Goal: Task Accomplishment & Management: Manage account settings

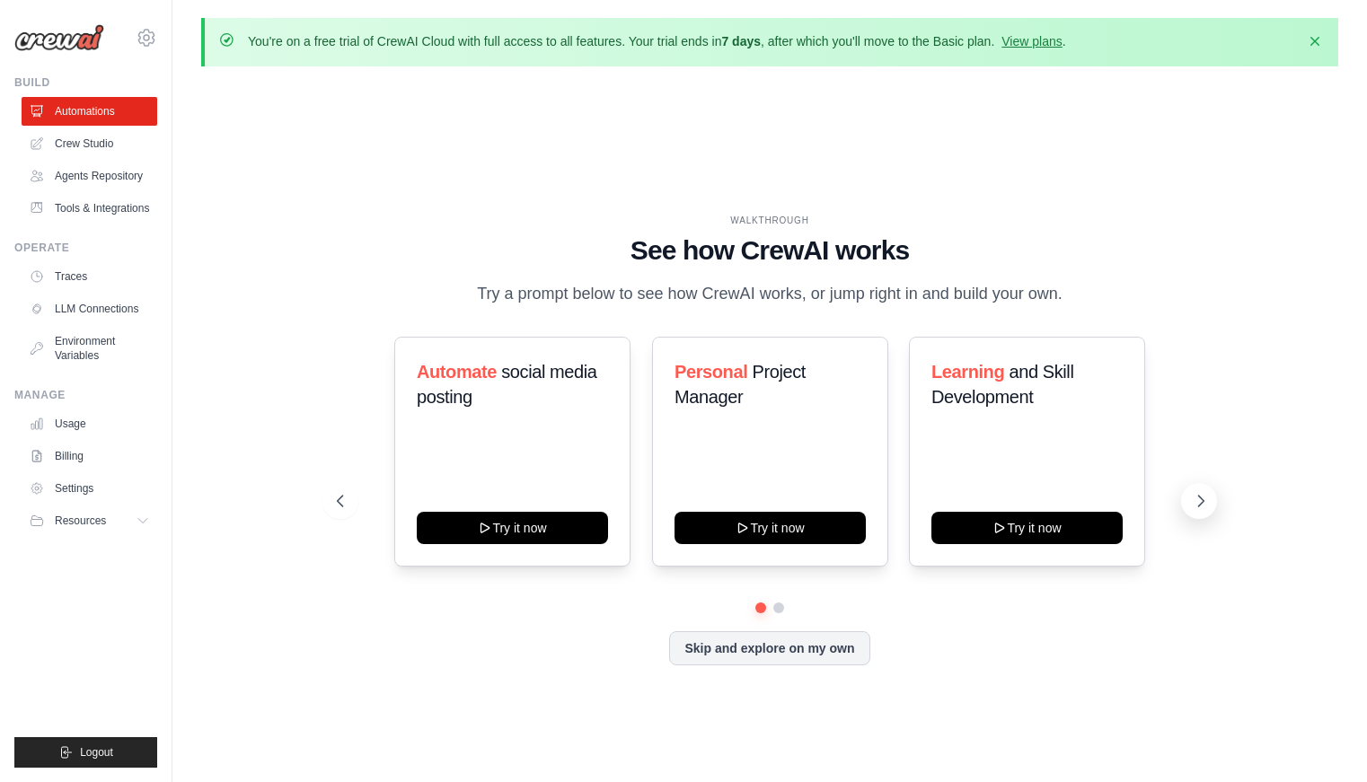
click at [1198, 497] on icon at bounding box center [1201, 501] width 18 height 18
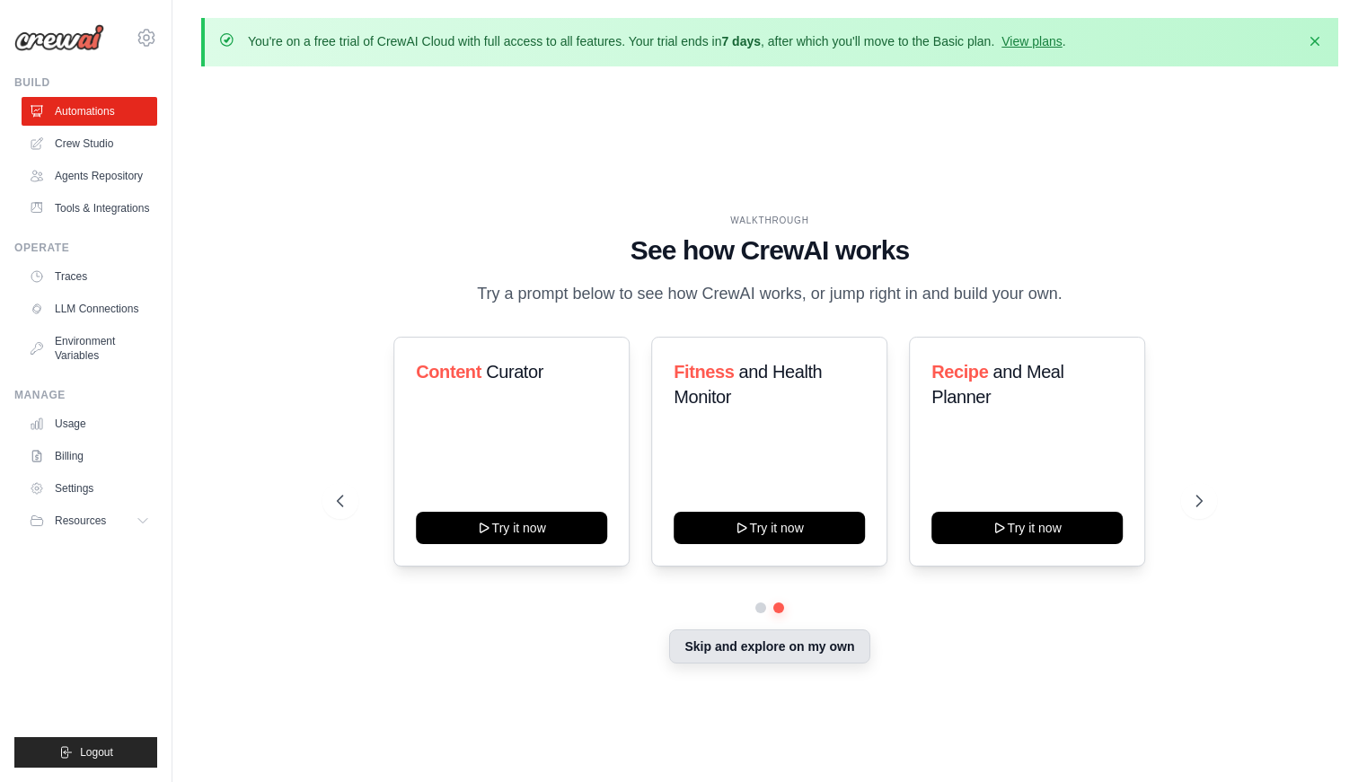
click at [801, 641] on button "Skip and explore on my own" at bounding box center [769, 647] width 200 height 34
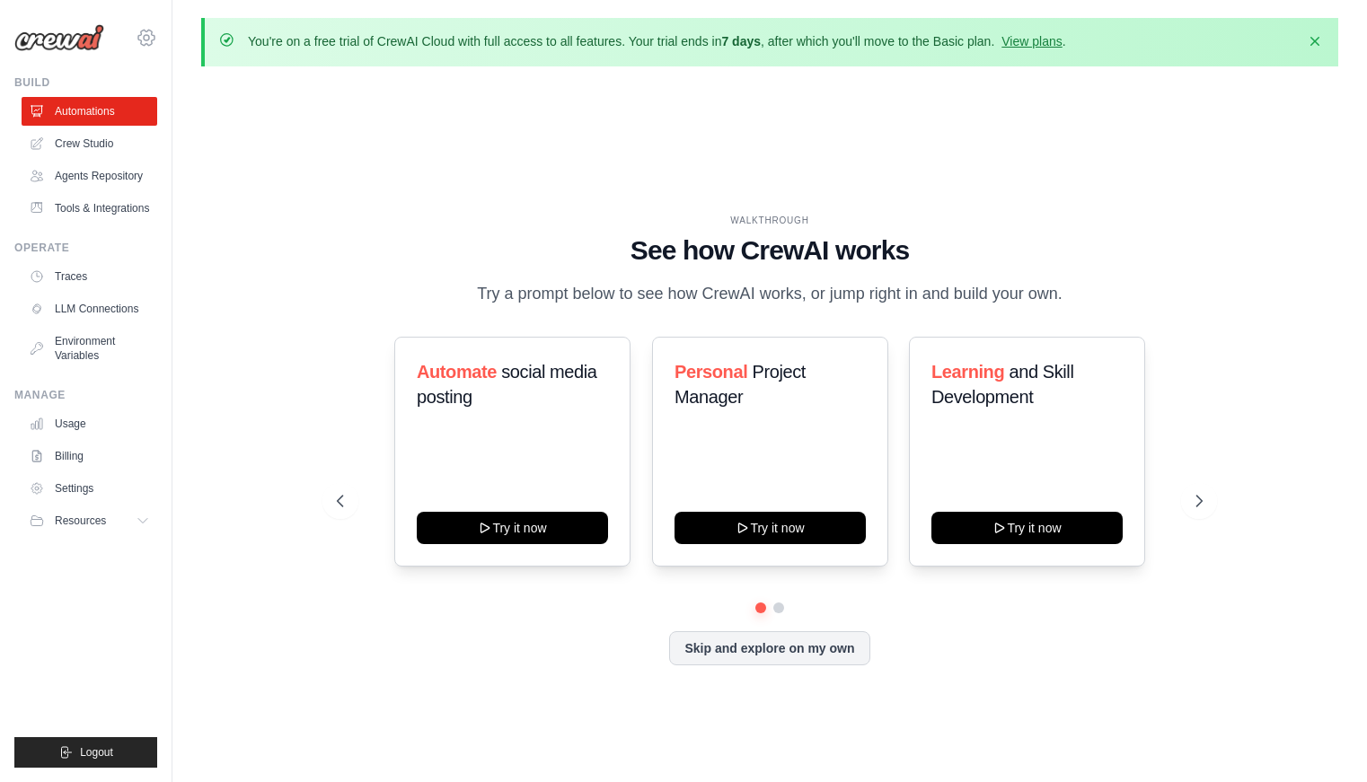
click at [144, 40] on icon at bounding box center [147, 38] width 22 height 22
click at [207, 74] on div "[EMAIL_ADDRESS][DOMAIN_NAME]" at bounding box center [221, 69] width 142 height 18
click at [208, 104] on span "Settings" at bounding box center [225, 111] width 142 height 18
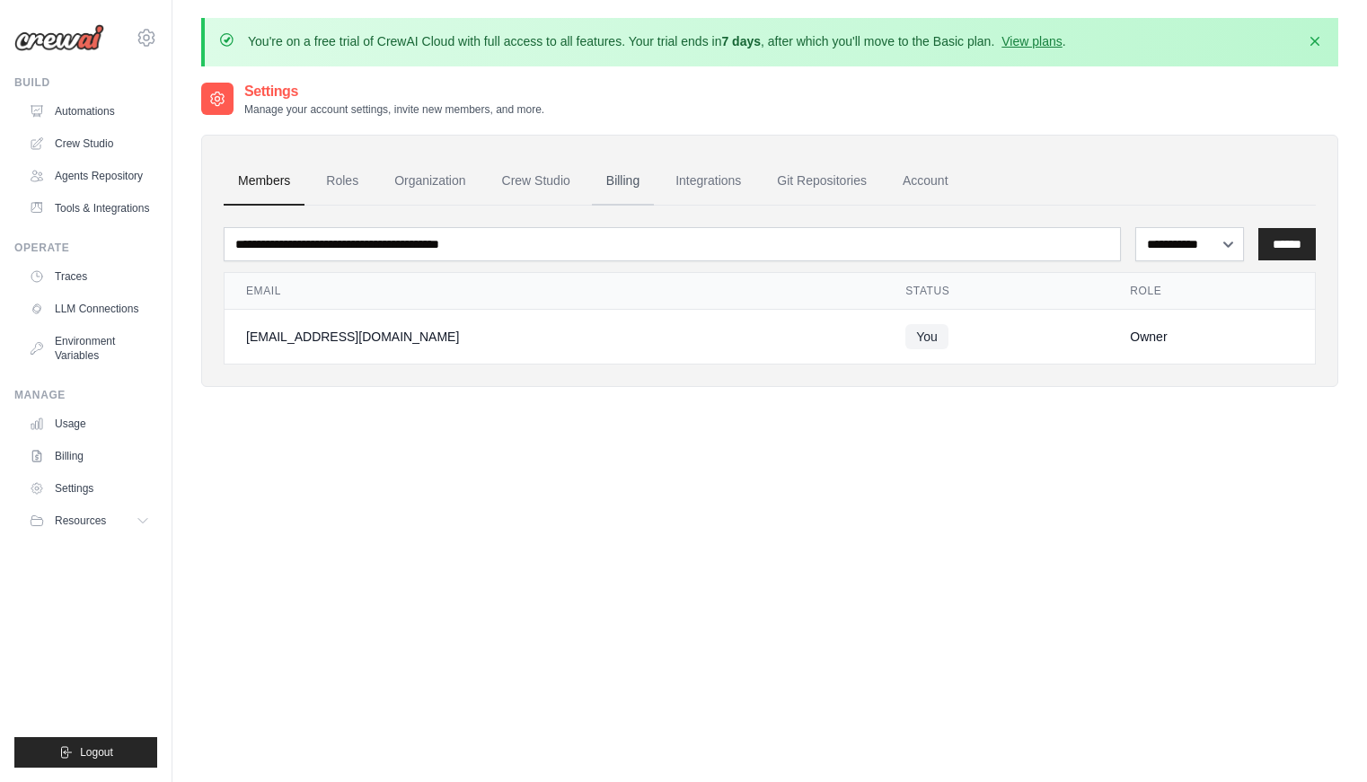
click at [614, 182] on link "Billing" at bounding box center [623, 181] width 62 height 49
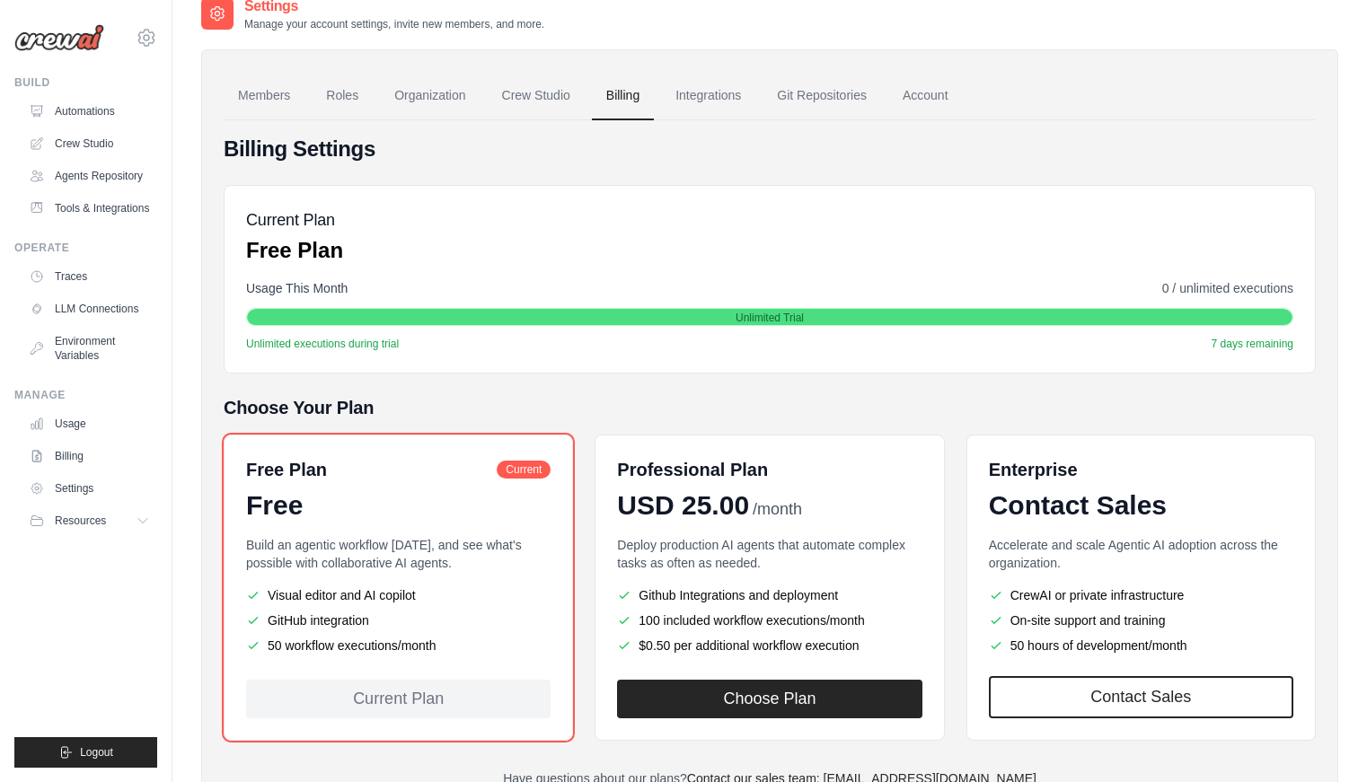
scroll to position [81, 0]
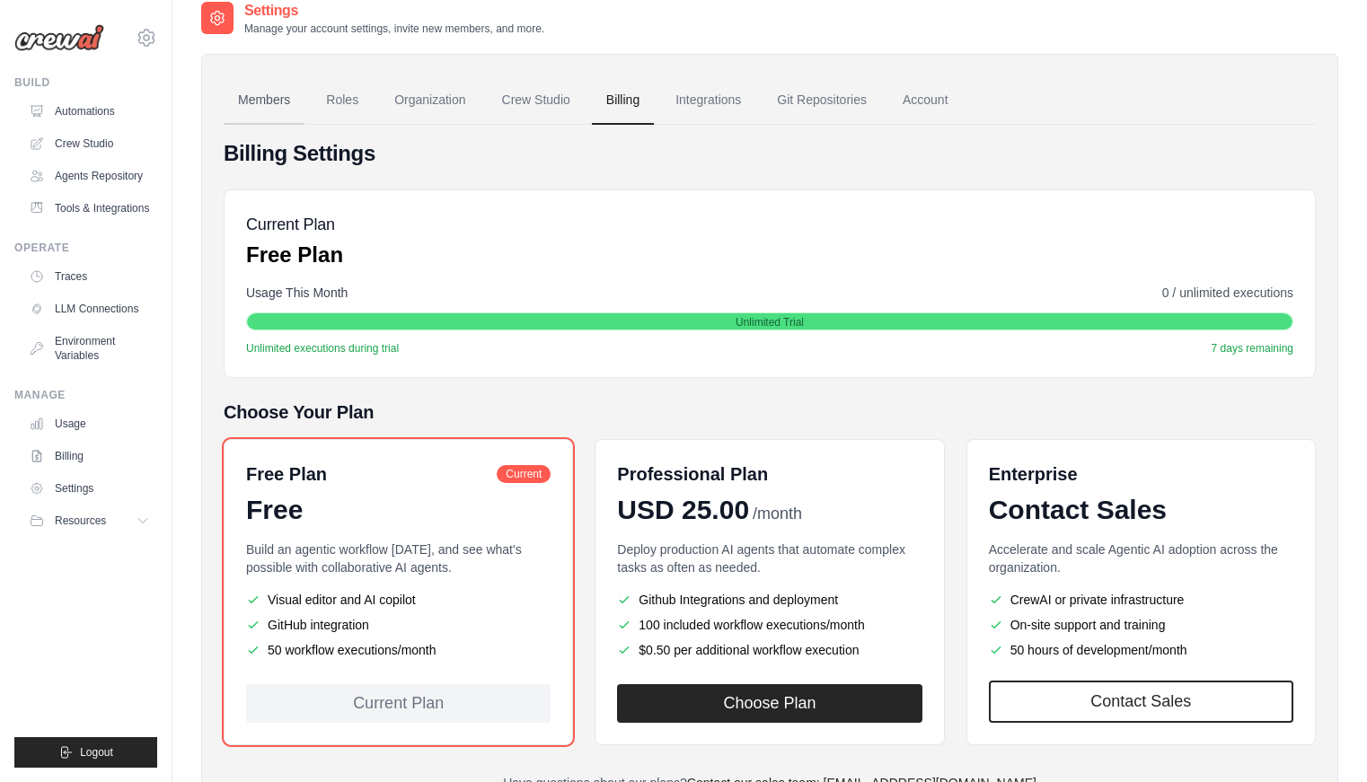
click at [265, 95] on link "Members" at bounding box center [264, 100] width 81 height 49
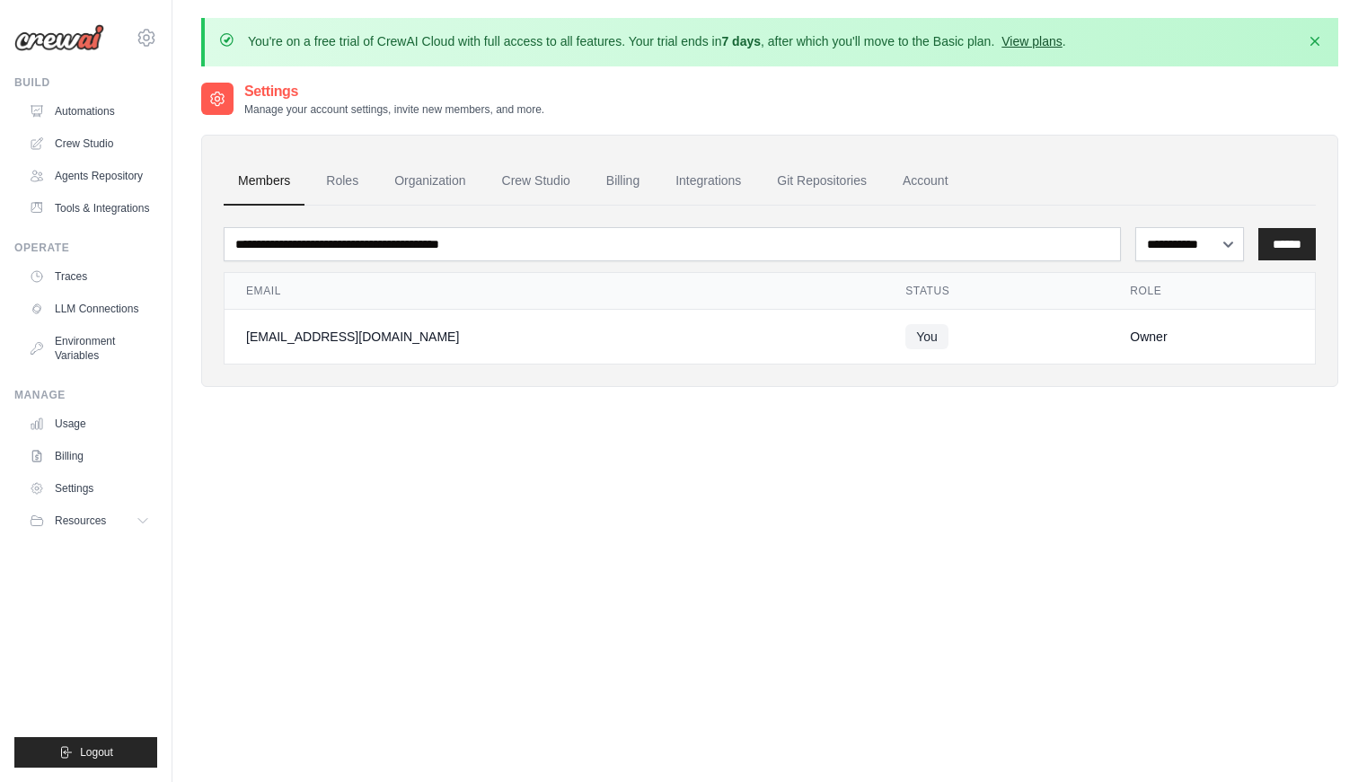
click at [1034, 40] on link "View plans" at bounding box center [1032, 41] width 60 height 14
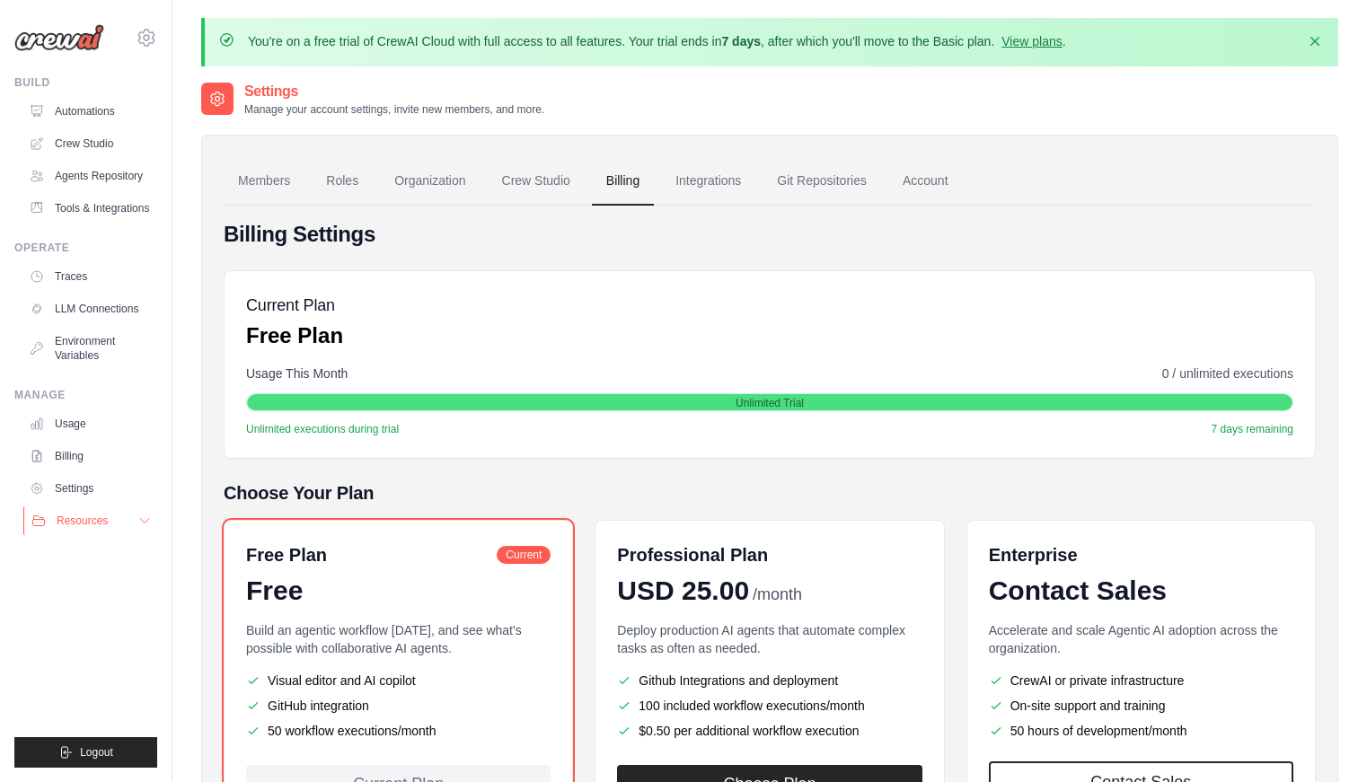
click at [135, 517] on button "Resources" at bounding box center [91, 521] width 136 height 29
click at [75, 463] on link "Billing" at bounding box center [91, 456] width 136 height 29
click at [75, 459] on link "Billing" at bounding box center [91, 456] width 136 height 29
click at [703, 177] on link "Integrations" at bounding box center [708, 181] width 94 height 49
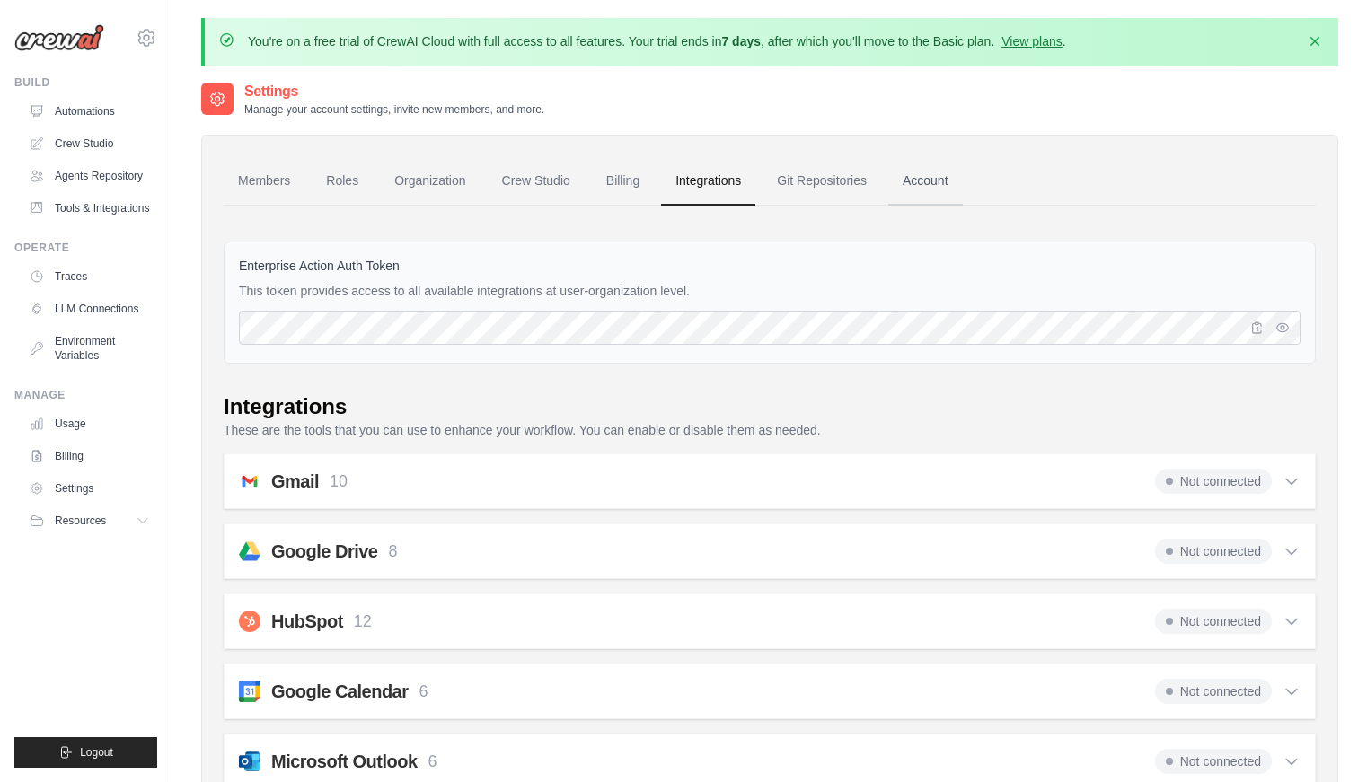
click at [938, 177] on link "Account" at bounding box center [925, 181] width 75 height 49
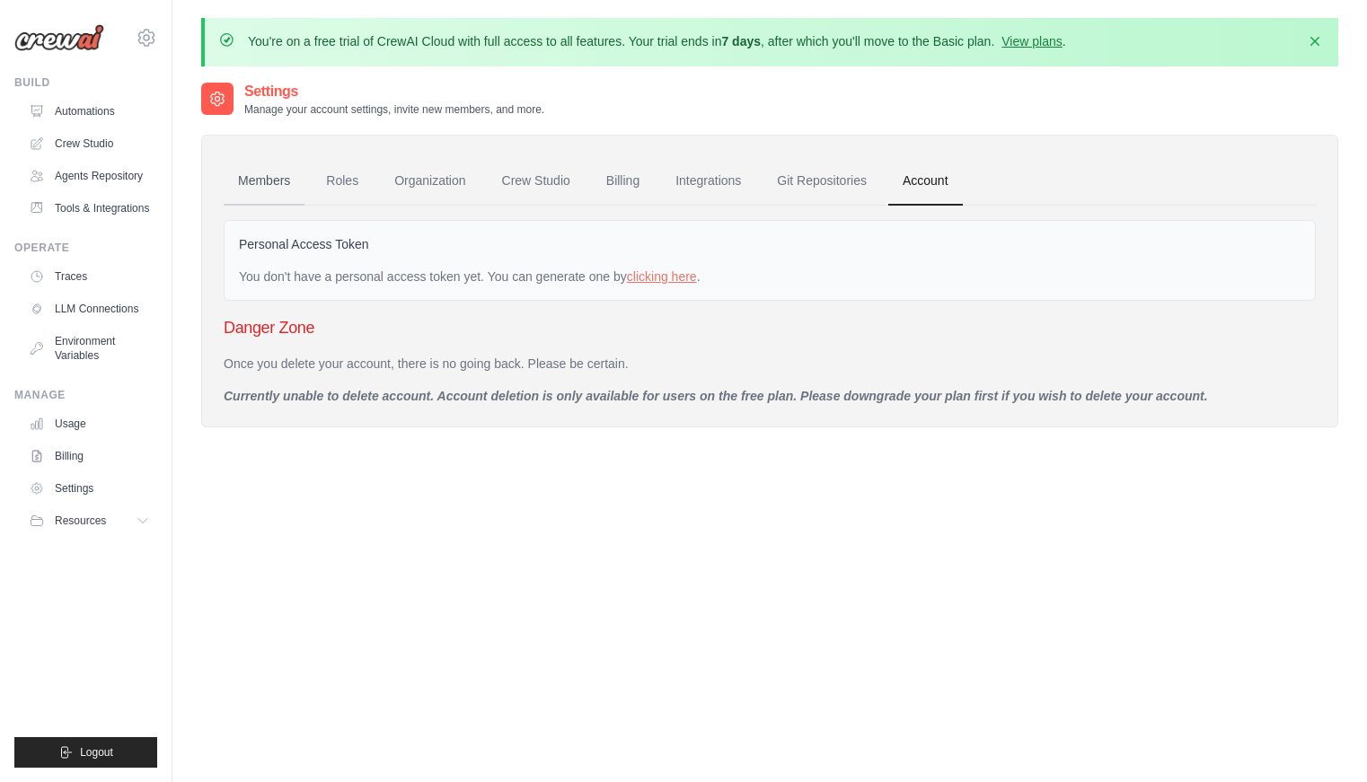
click at [252, 172] on link "Members" at bounding box center [264, 181] width 81 height 49
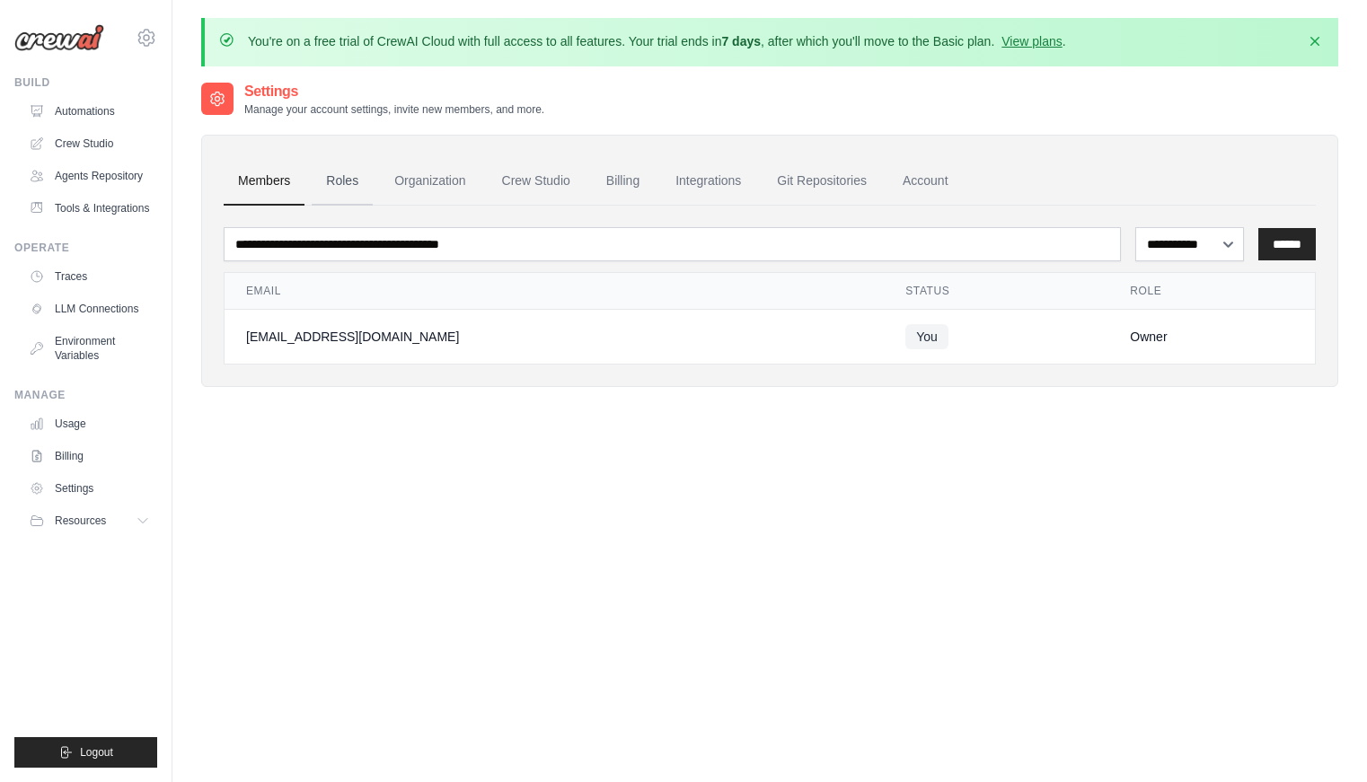
click at [349, 172] on link "Roles" at bounding box center [342, 181] width 61 height 49
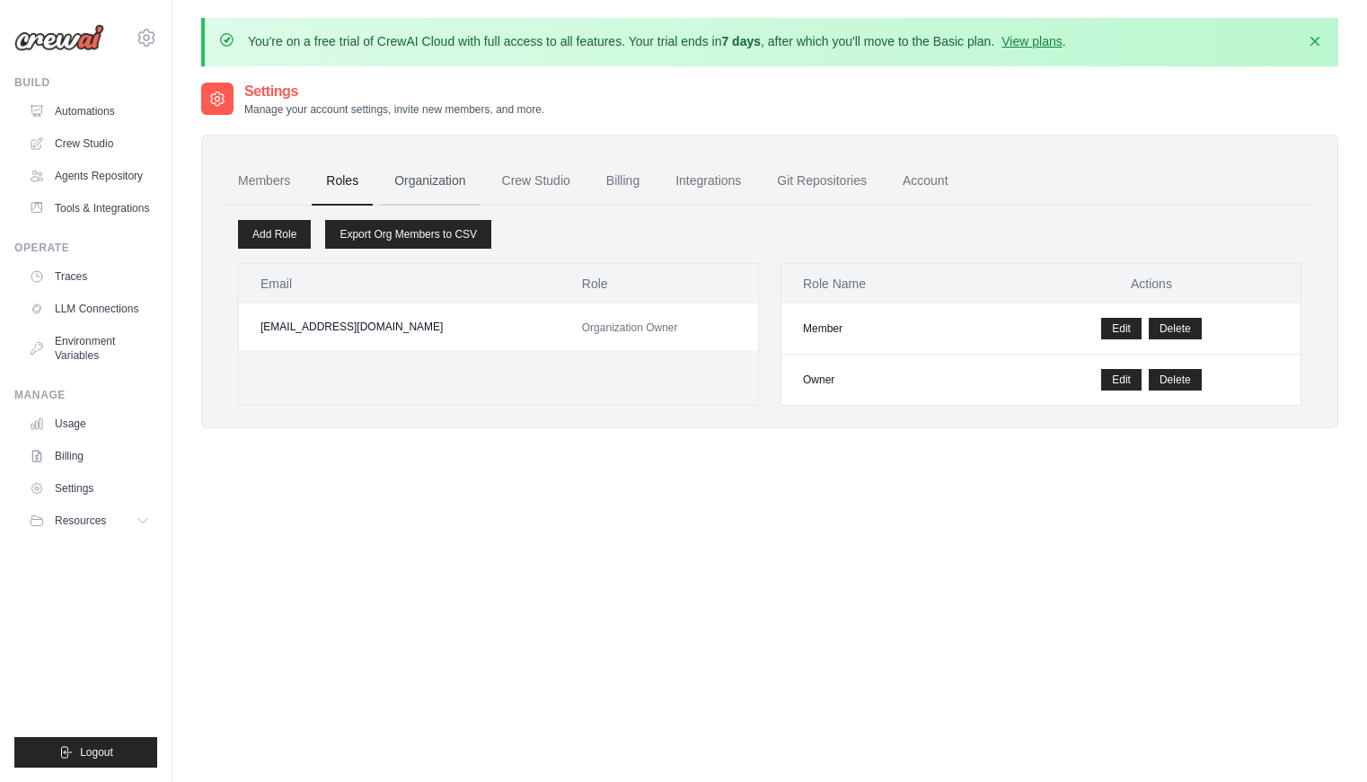
click at [431, 180] on link "Organization" at bounding box center [430, 181] width 100 height 49
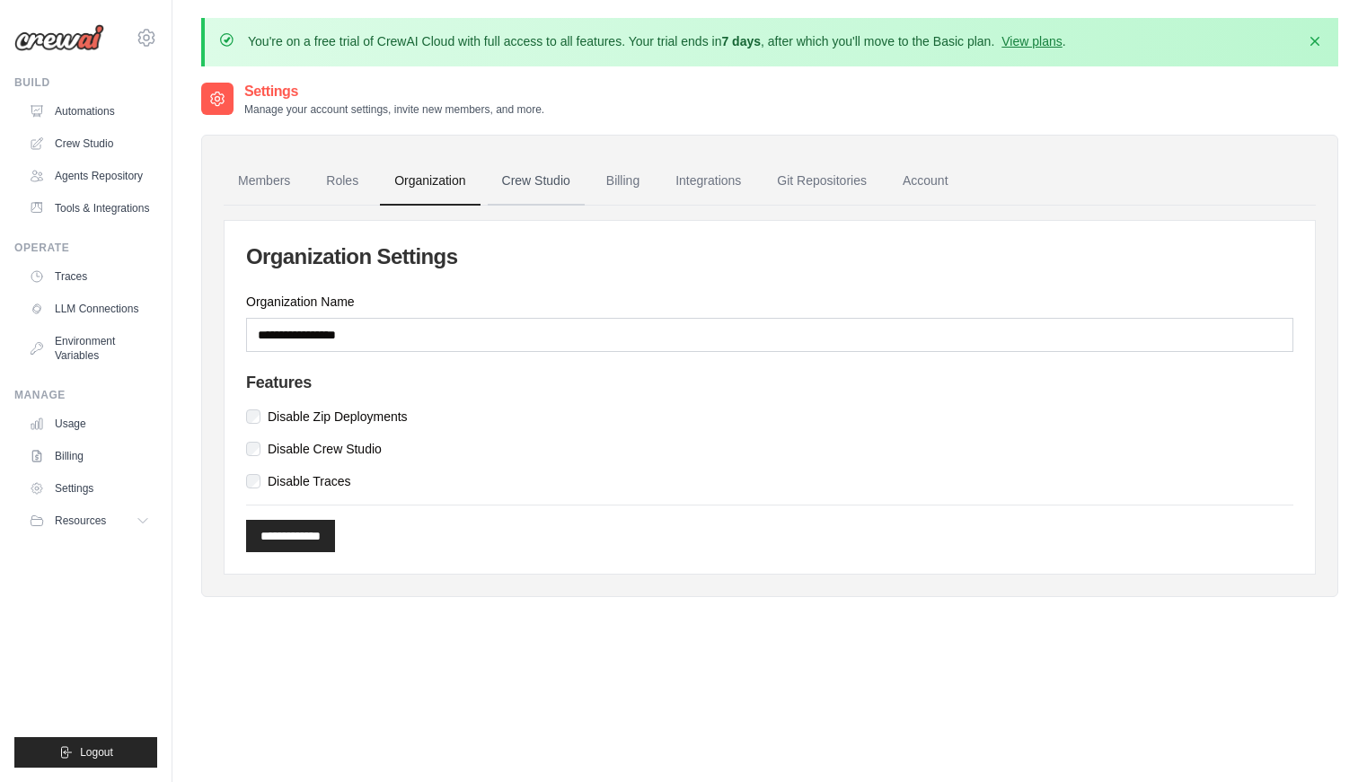
click at [561, 180] on link "Crew Studio" at bounding box center [536, 181] width 97 height 49
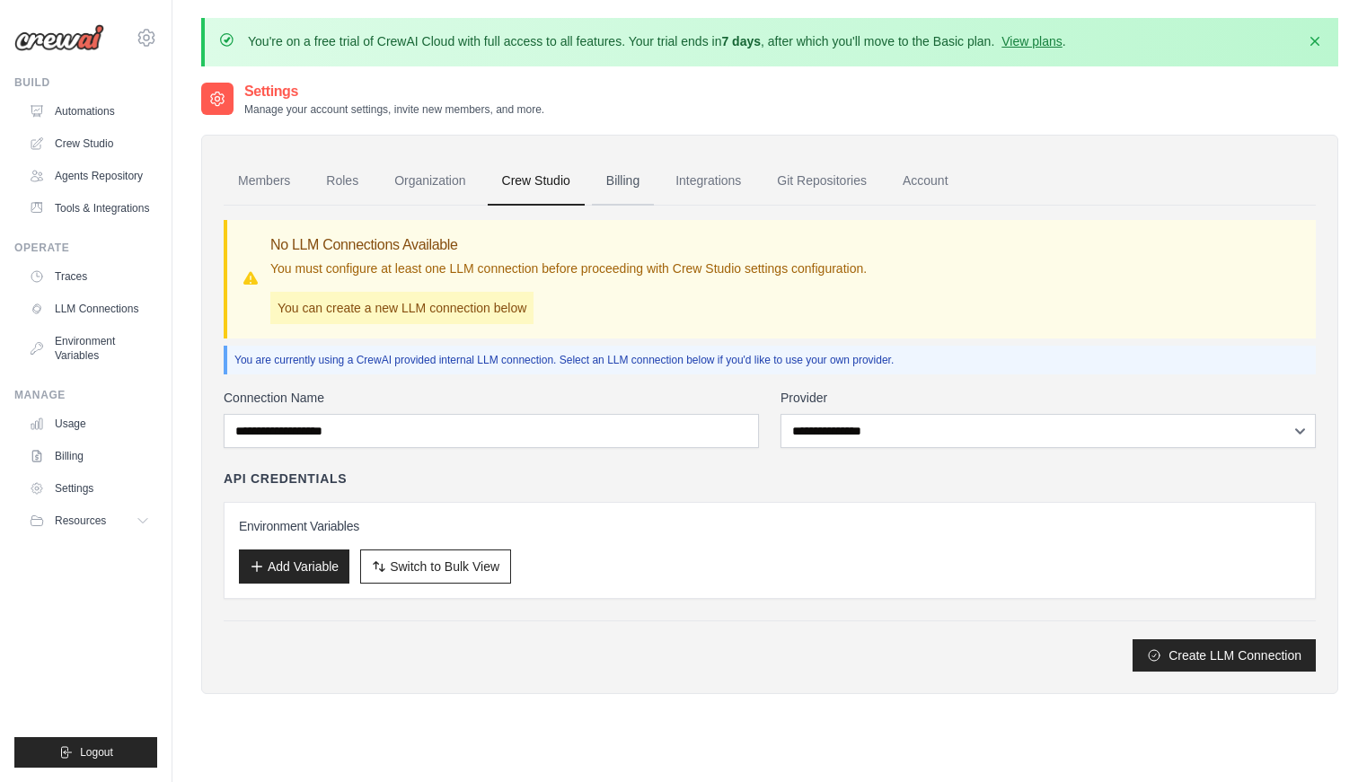
click at [638, 175] on link "Billing" at bounding box center [623, 181] width 62 height 49
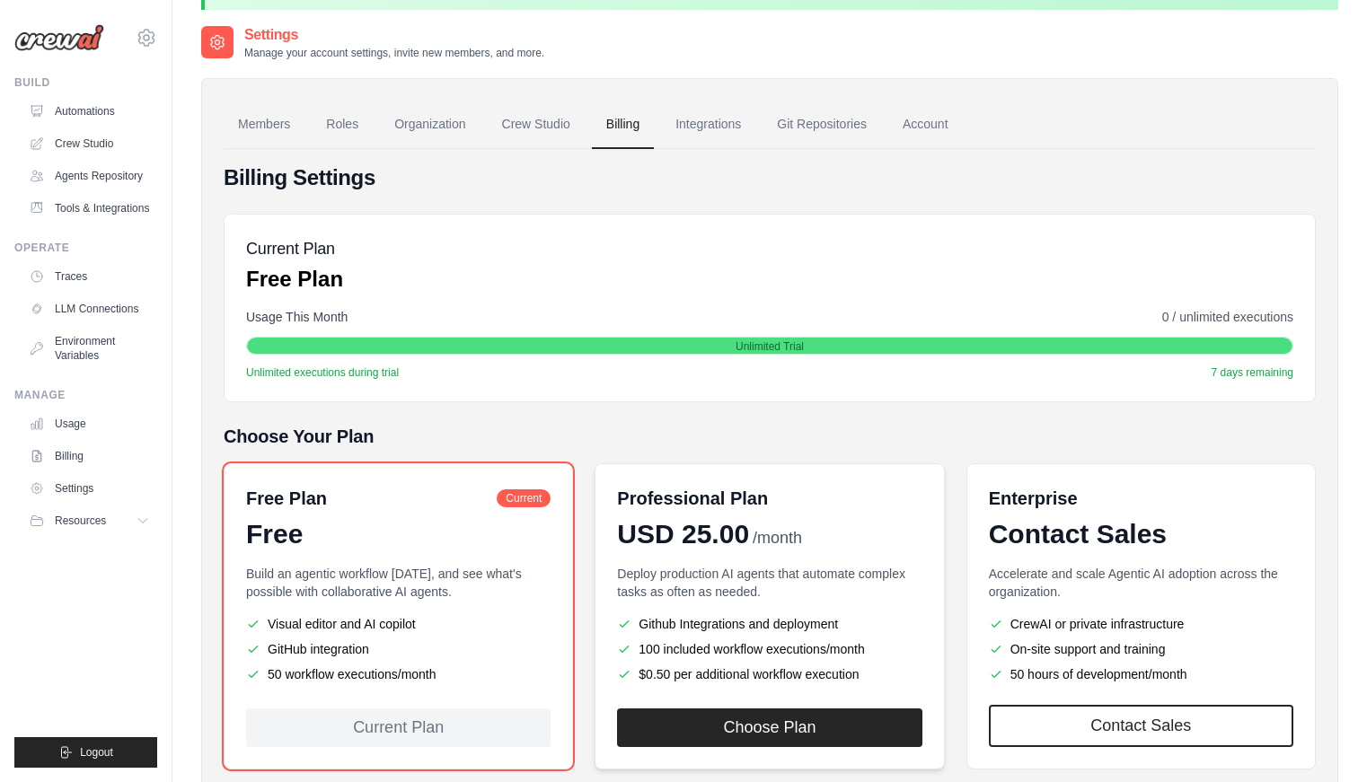
scroll to position [159, 0]
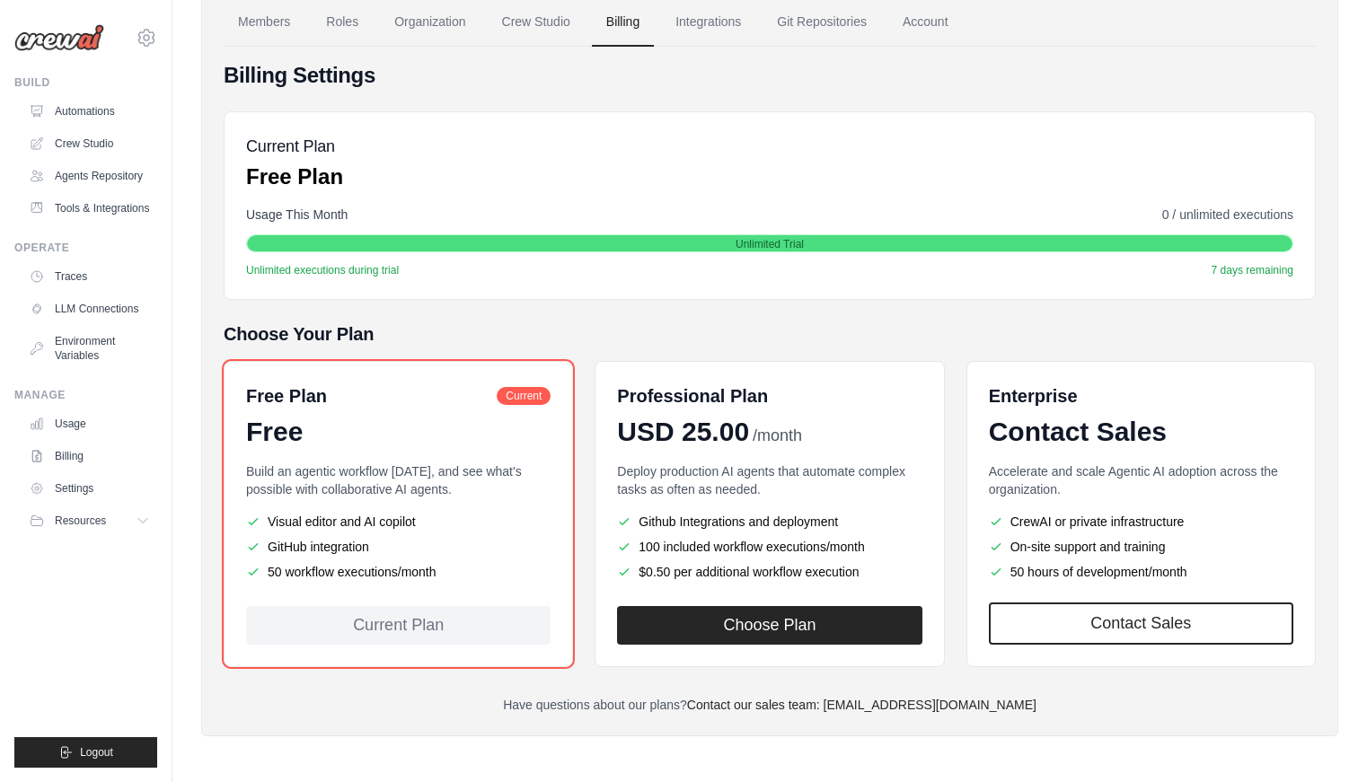
click at [887, 121] on div "Current Plan Free Plan Usage This Month 0 / unlimited executions Unlimited Tria…" at bounding box center [770, 205] width 1092 height 189
click at [827, 121] on div "Current Plan Free Plan Usage This Month 0 / unlimited executions Unlimited Tria…" at bounding box center [770, 205] width 1092 height 189
